Goal: Transaction & Acquisition: Purchase product/service

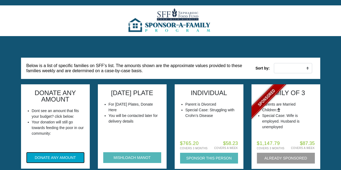
click at [58, 154] on button "DONATE ANY AMOUNT" at bounding box center [55, 157] width 58 height 11
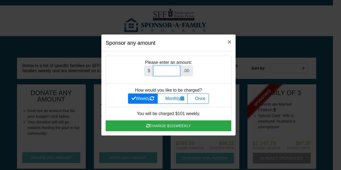
click at [160, 70] on input "Amount (to the nearest dollar)" at bounding box center [166, 71] width 27 height 10
type input "1800"
click at [207, 99] on label "Once" at bounding box center [198, 98] width 22 height 10
click at [194, 99] on input "Once" at bounding box center [193, 97] width 4 height 4
radio input "true"
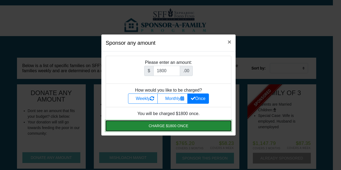
click at [185, 128] on button "Charge $1800 once" at bounding box center [168, 125] width 125 height 11
